Goal: Information Seeking & Learning: Learn about a topic

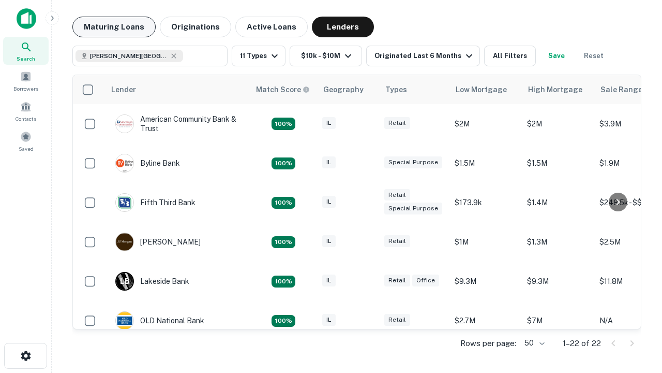
click at [114, 27] on button "Maturing Loans" at bounding box center [113, 27] width 83 height 21
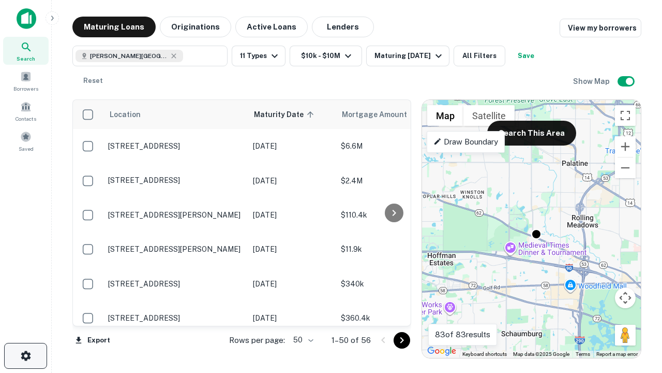
click at [25, 355] on icon "button" at bounding box center [26, 355] width 12 height 12
